Goal: Task Accomplishment & Management: Use online tool/utility

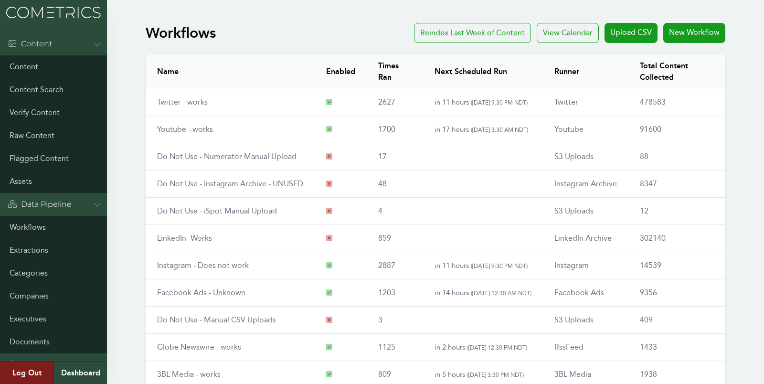
scroll to position [1, 0]
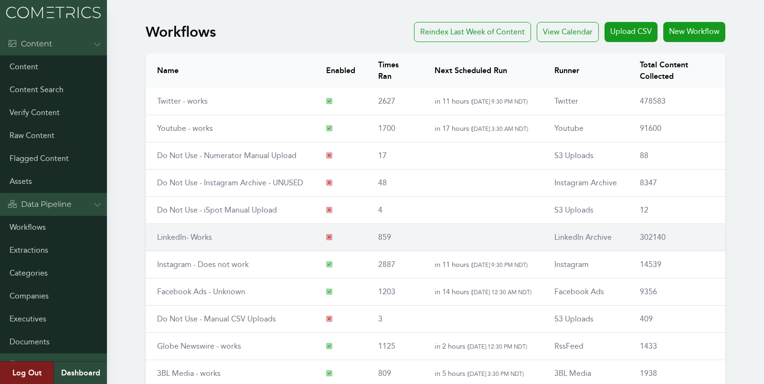
click at [184, 239] on link "LinkedIn- Works" at bounding box center [184, 236] width 55 height 9
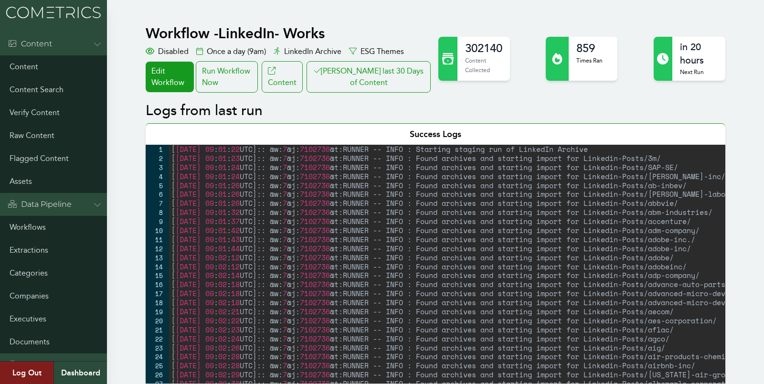
click at [390, 80] on button "[PERSON_NAME] last 30 Days of Content" at bounding box center [368, 77] width 124 height 32
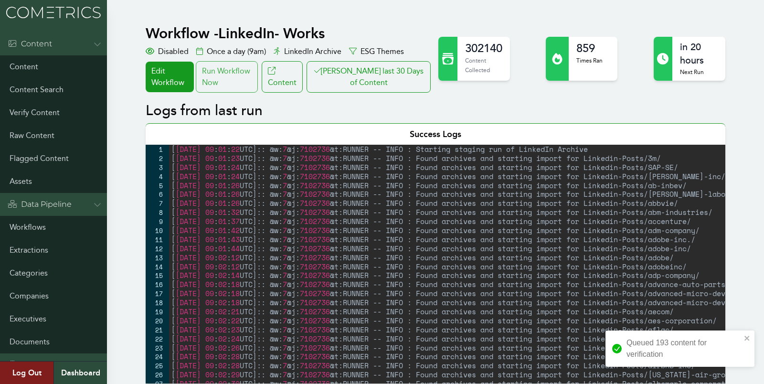
click at [230, 73] on div "Run Workflow Now" at bounding box center [227, 77] width 62 height 32
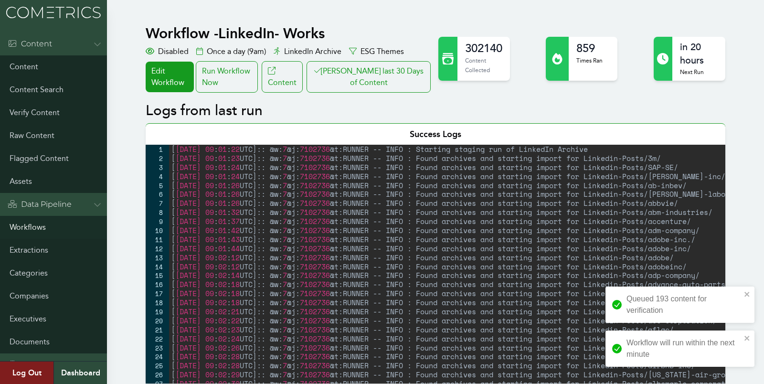
click at [25, 225] on link "Workflows" at bounding box center [53, 227] width 107 height 23
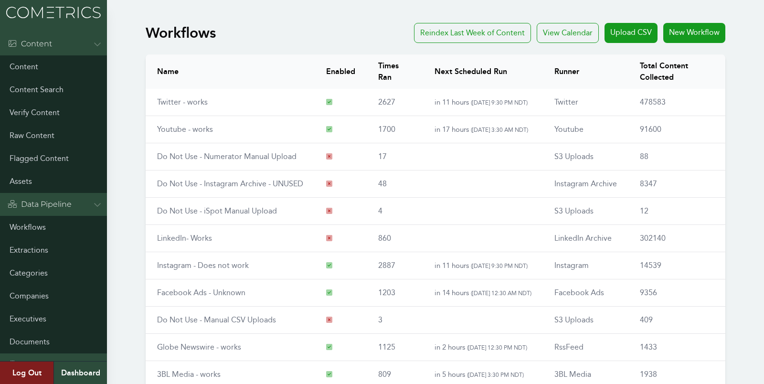
click at [114, 255] on div "Workflows Reindex Last Week of Content View Calendar Upload CSV New Workflow Na…" at bounding box center [382, 248] width 764 height 458
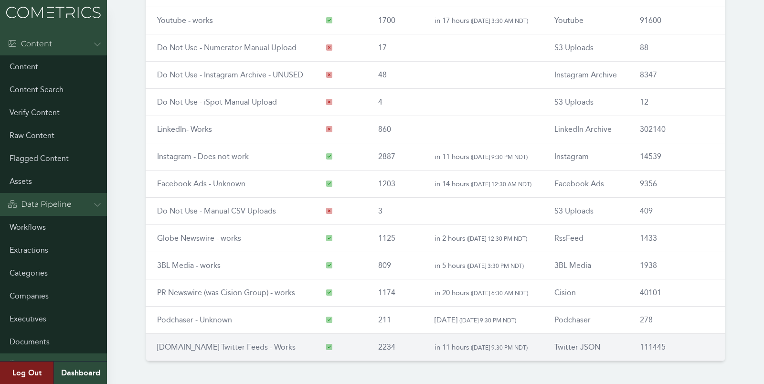
click at [163, 344] on link "[DOMAIN_NAME] Twitter Feeds - Works" at bounding box center [226, 346] width 138 height 9
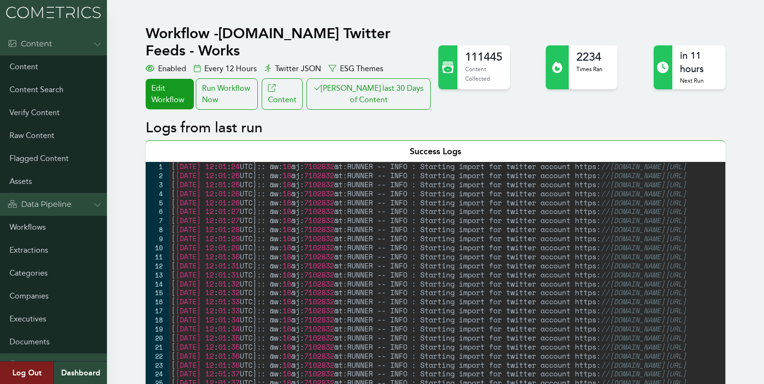
click at [373, 78] on button "[PERSON_NAME] last 30 Days of Content" at bounding box center [368, 94] width 124 height 32
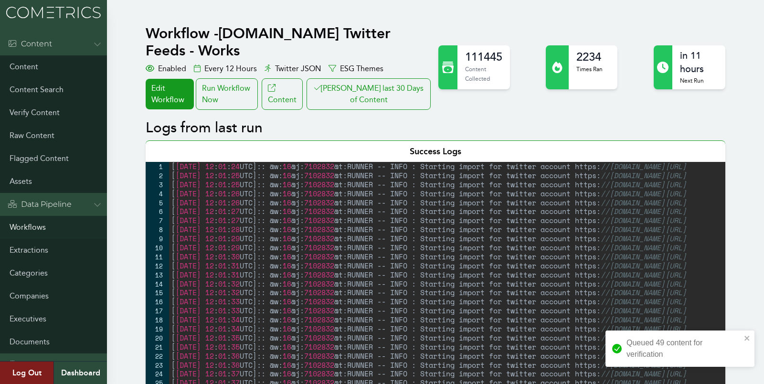
click at [23, 223] on link "Workflows" at bounding box center [53, 227] width 107 height 23
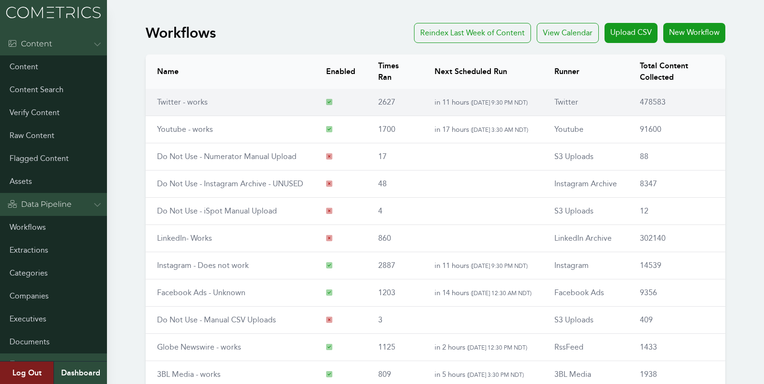
click at [176, 100] on link "Twitter - works" at bounding box center [182, 101] width 51 height 9
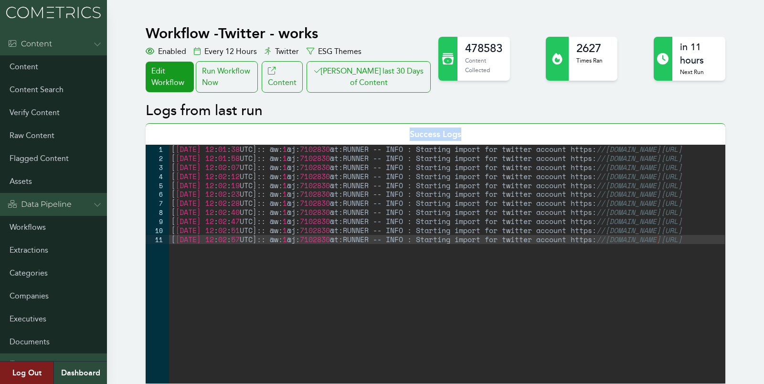
click at [371, 85] on button "Clair last 30 Days of Content" at bounding box center [368, 77] width 124 height 32
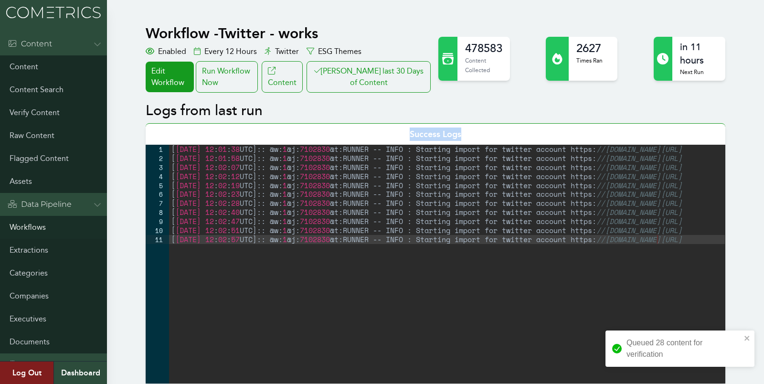
click at [27, 226] on link "Workflows" at bounding box center [53, 227] width 107 height 23
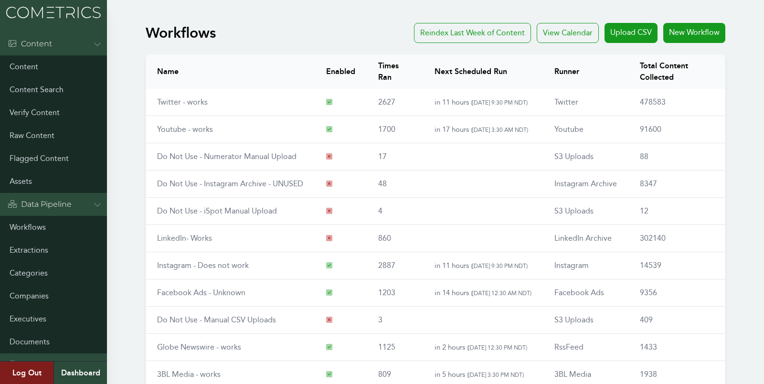
click at [205, 137] on td "Youtube - works" at bounding box center [230, 129] width 169 height 27
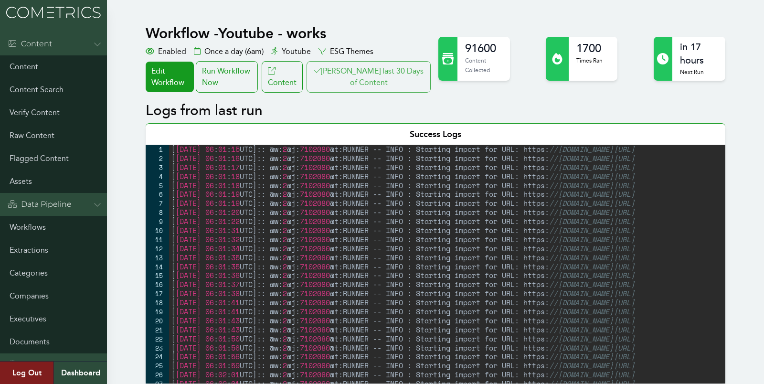
click at [368, 84] on button "Clair last 30 Days of Content" at bounding box center [368, 77] width 124 height 32
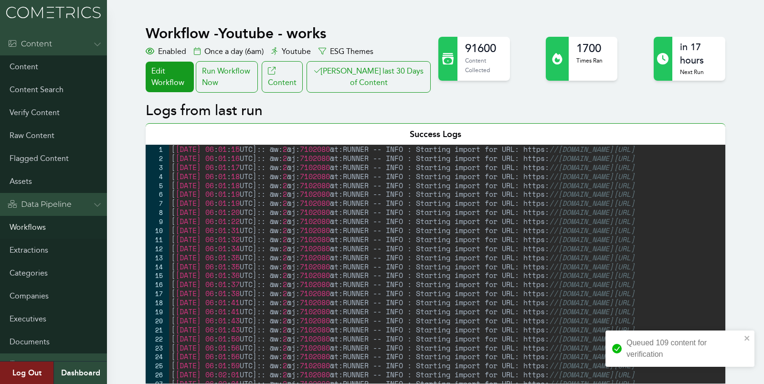
click at [17, 224] on link "Workflows" at bounding box center [53, 227] width 107 height 23
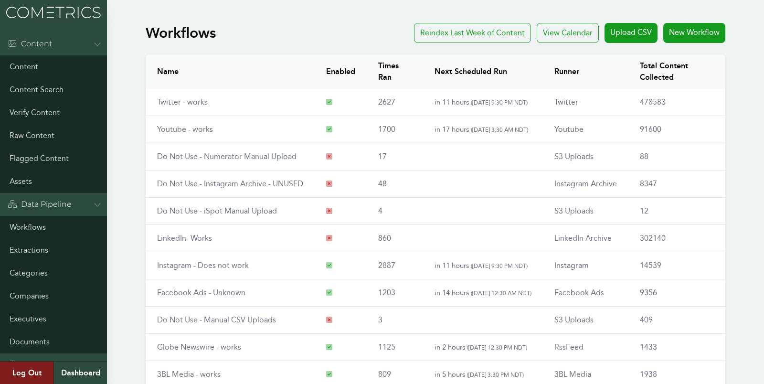
scroll to position [109, 0]
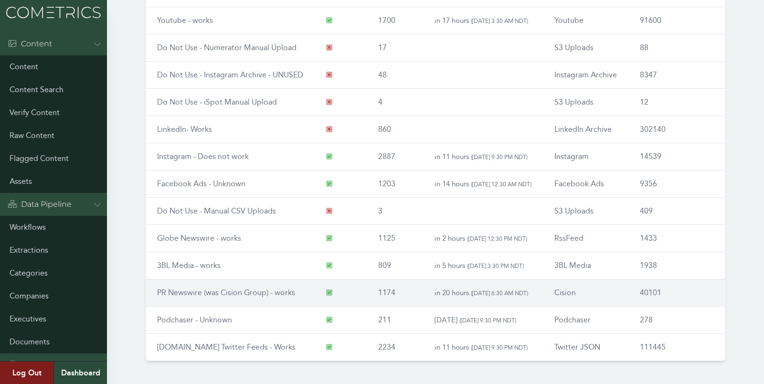
click at [232, 288] on link "PR Newswire (was Cision Group) - works" at bounding box center [226, 292] width 138 height 9
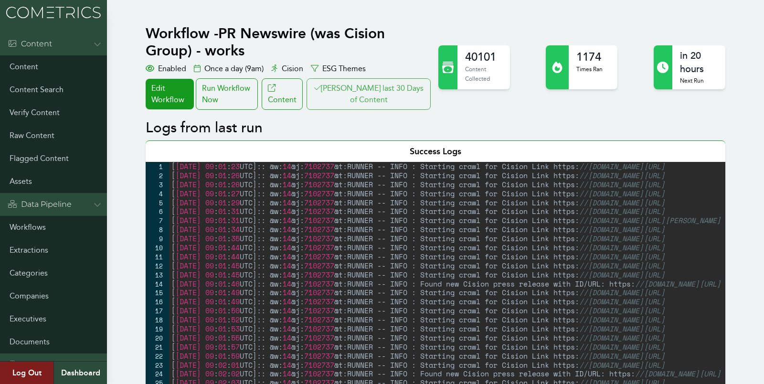
click at [357, 97] on button "[PERSON_NAME] last 30 Days of Content" at bounding box center [368, 94] width 124 height 32
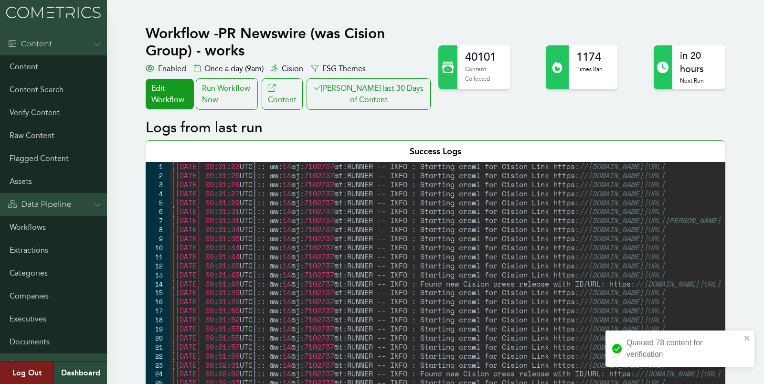
click at [32, 11] on img at bounding box center [53, 12] width 107 height 25
